Goal: Navigation & Orientation: Find specific page/section

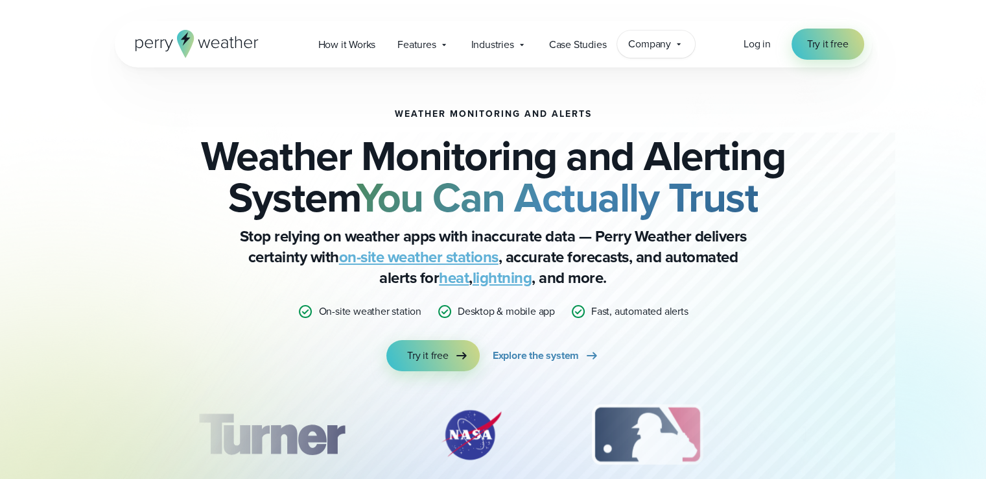
click at [680, 43] on icon at bounding box center [679, 44] width 4 height 2
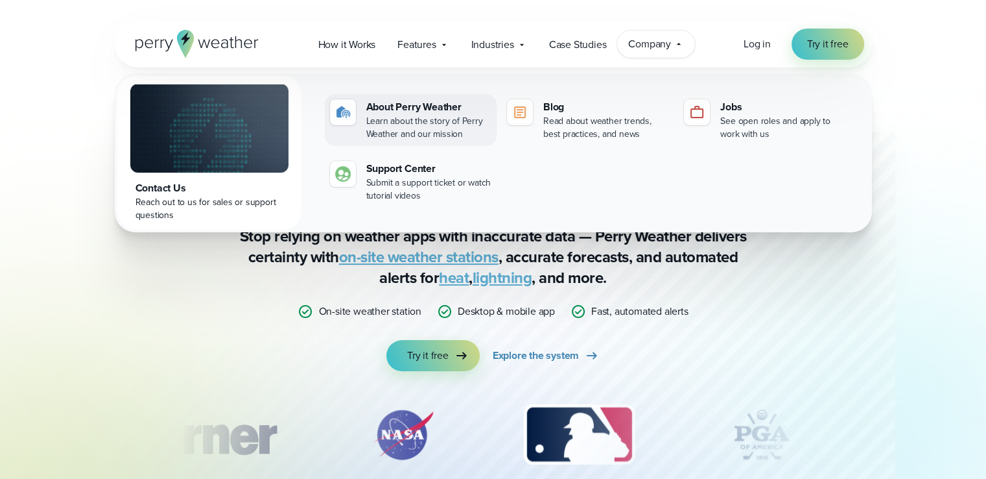
click at [432, 110] on div "About Perry Weather" at bounding box center [428, 107] width 125 height 16
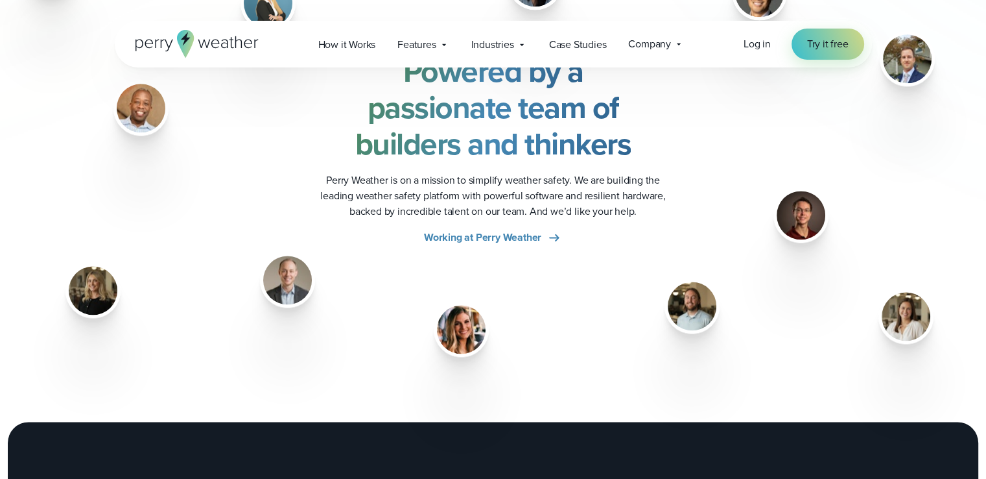
scroll to position [1707, 0]
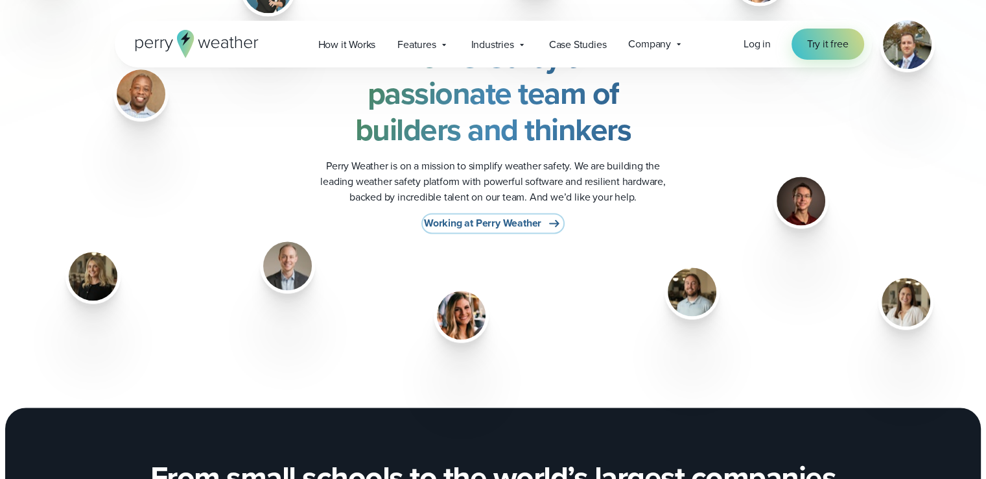
click at [465, 221] on span "Working at Perry Weather" at bounding box center [482, 223] width 117 height 16
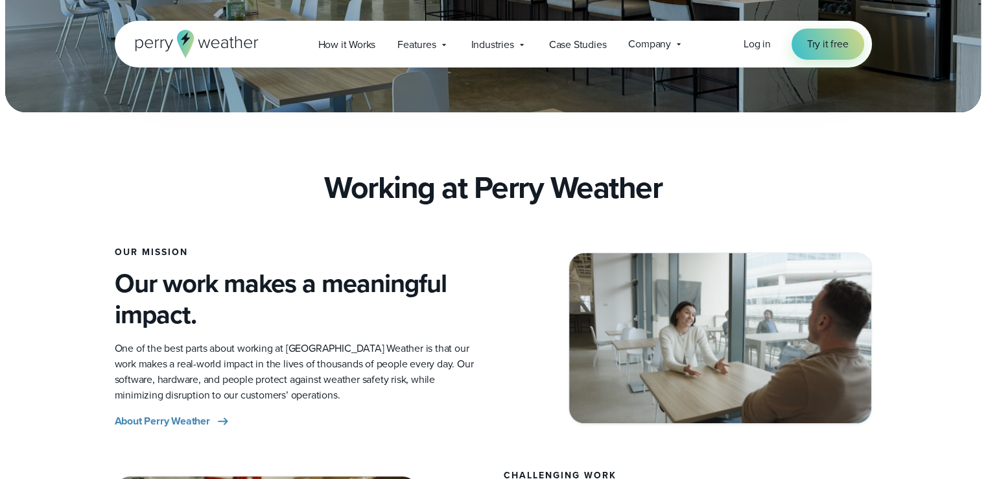
scroll to position [262, 0]
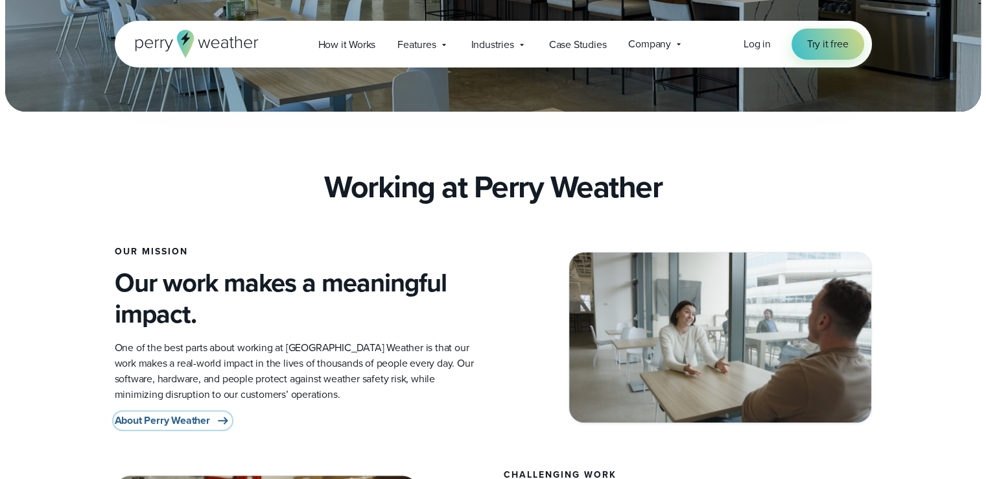
click at [163, 422] on span "About Perry Weather" at bounding box center [162, 420] width 95 height 16
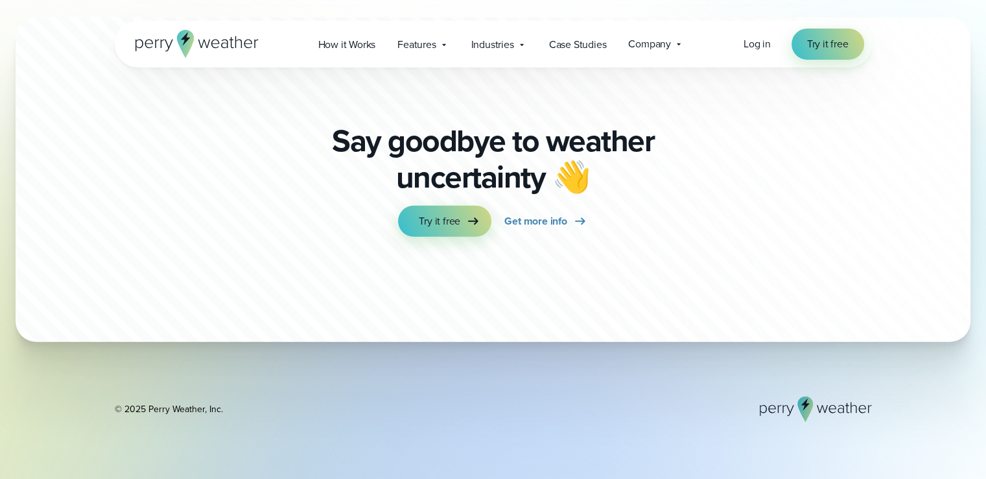
scroll to position [3769, 0]
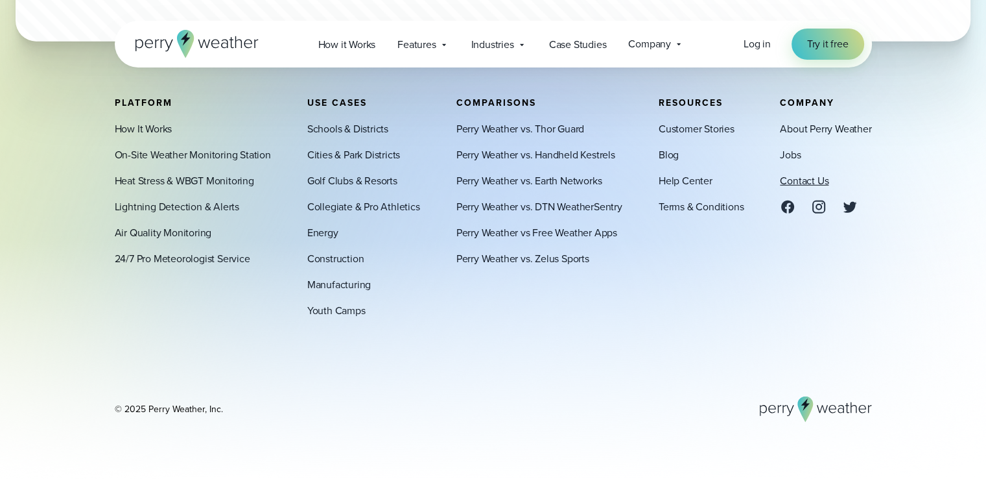
click at [816, 183] on link "Contact Us" at bounding box center [804, 180] width 49 height 16
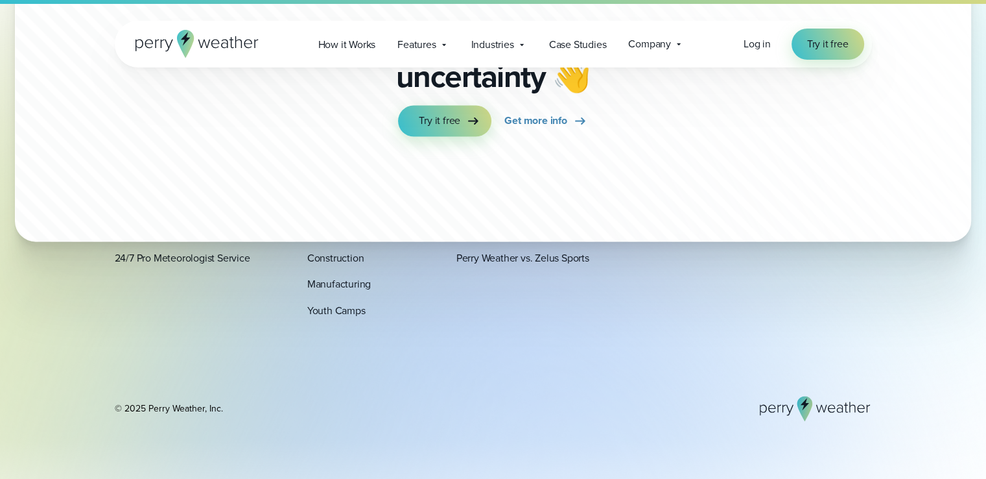
scroll to position [2315, 0]
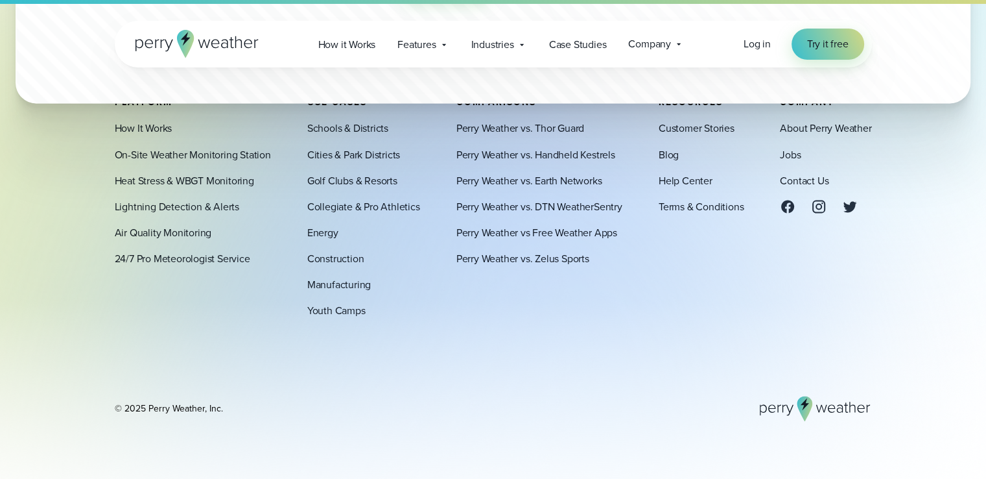
drag, startPoint x: 219, startPoint y: 408, endPoint x: 149, endPoint y: 410, distance: 70.1
click at [149, 410] on div "© 2025 Perry Weather, Inc." at bounding box center [169, 408] width 108 height 13
copy div "Perry Weather, Inc"
